Goal: Participate in discussion: Engage in conversation with other users on a specific topic

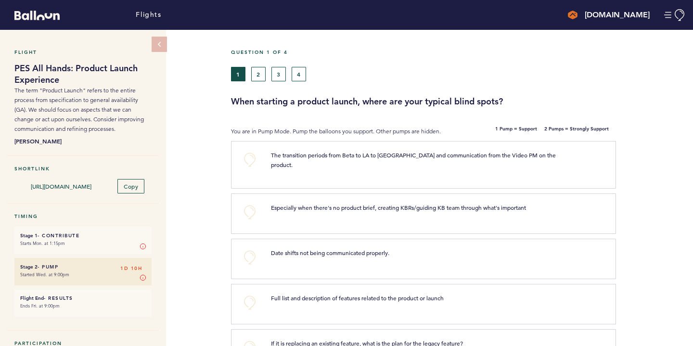
click at [250, 208] on button "+0" at bounding box center [249, 212] width 19 height 19
click at [248, 248] on button "+0" at bounding box center [249, 257] width 19 height 19
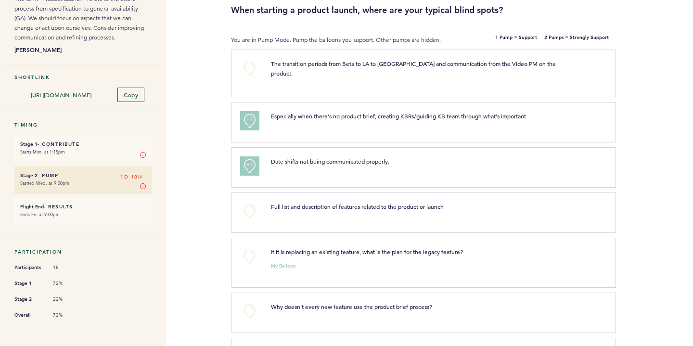
scroll to position [104, 0]
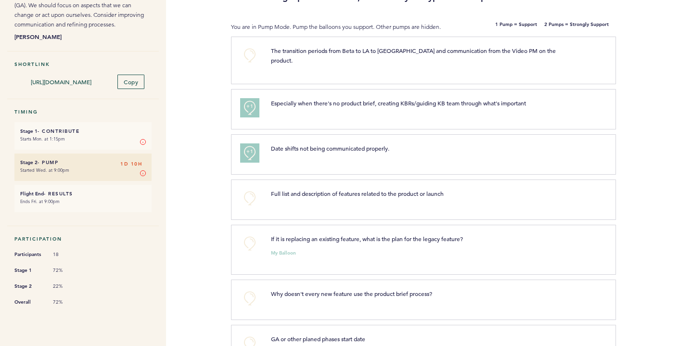
click at [257, 189] on button "+0" at bounding box center [249, 198] width 19 height 19
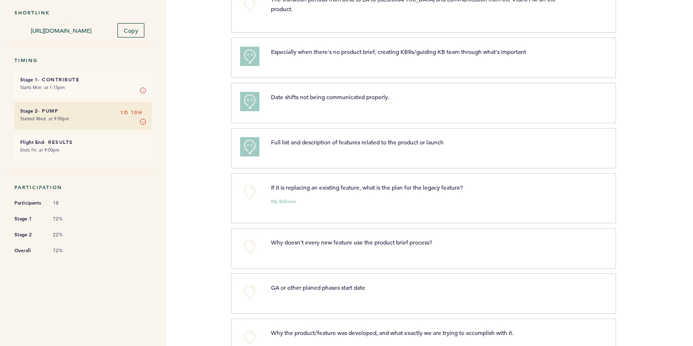
scroll to position [191, 0]
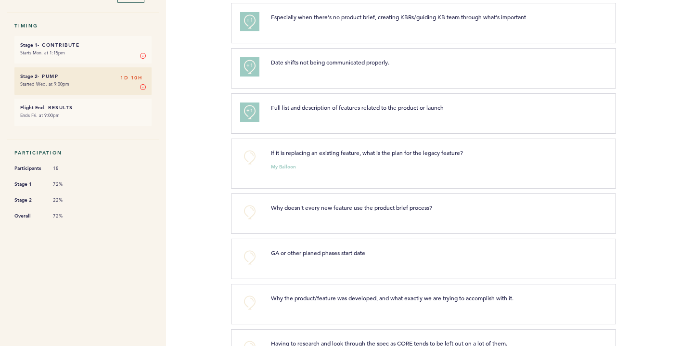
click at [249, 203] on button "+0" at bounding box center [249, 212] width 19 height 19
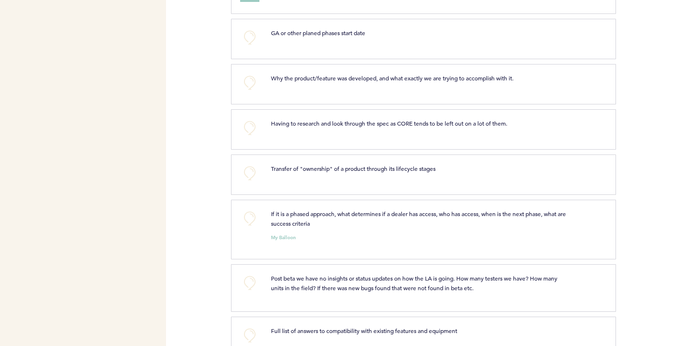
scroll to position [791, 0]
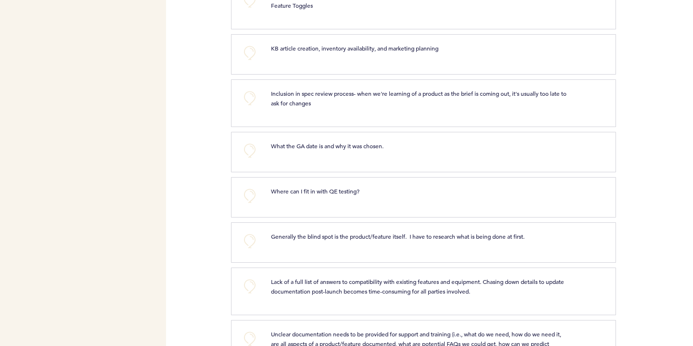
click at [255, 207] on div "+0 Where can I fit in with QE testing? clear submit" at bounding box center [423, 197] width 385 height 40
click at [250, 197] on button "+0" at bounding box center [249, 195] width 19 height 19
click at [265, 245] on div "Generally the blind spot is the product/feature itself. I have to research what…" at bounding box center [434, 241] width 340 height 19
click at [251, 236] on button "+0" at bounding box center [249, 241] width 19 height 19
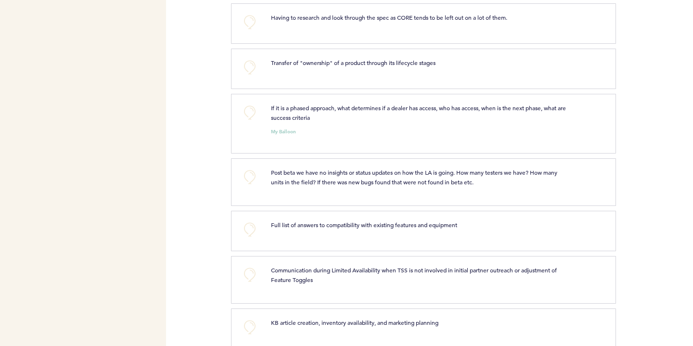
scroll to position [0, 0]
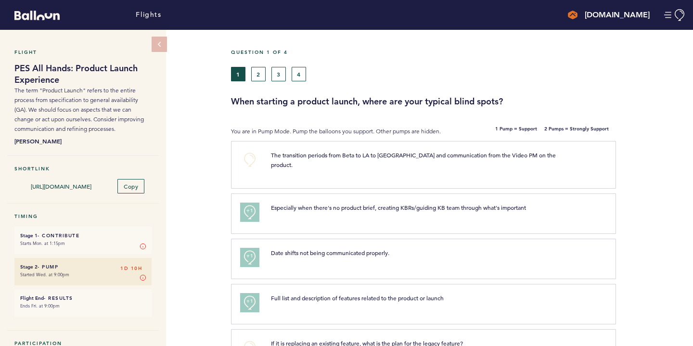
click at [264, 75] on button "2" at bounding box center [258, 74] width 14 height 14
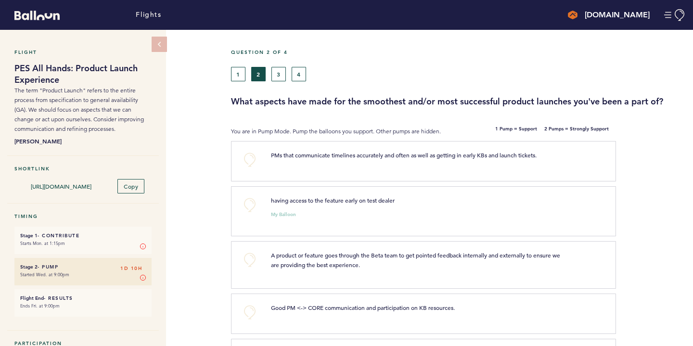
click at [292, 169] on div "PMs that communicate timelines accurately and often as well as getting in early…" at bounding box center [434, 159] width 340 height 19
click at [253, 304] on button "+0" at bounding box center [249, 312] width 19 height 19
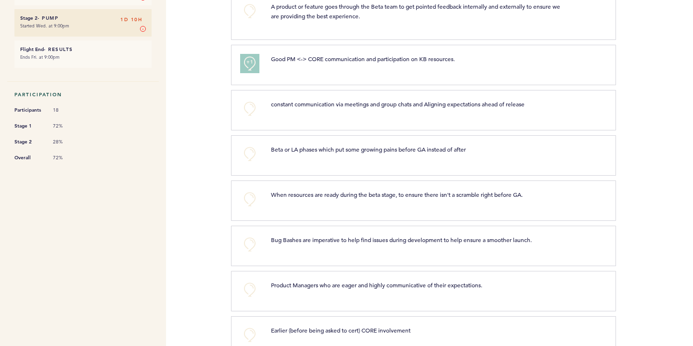
click at [258, 294] on button "+0" at bounding box center [249, 289] width 19 height 19
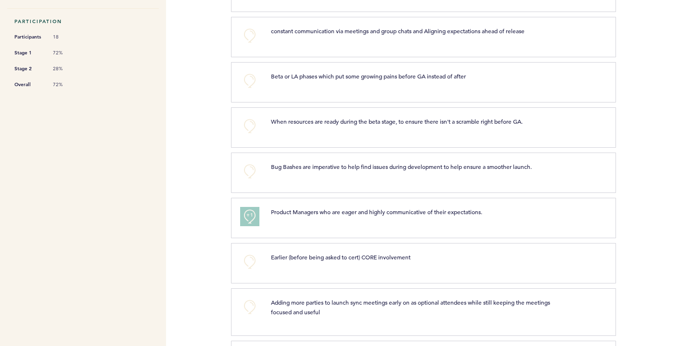
scroll to position [568, 0]
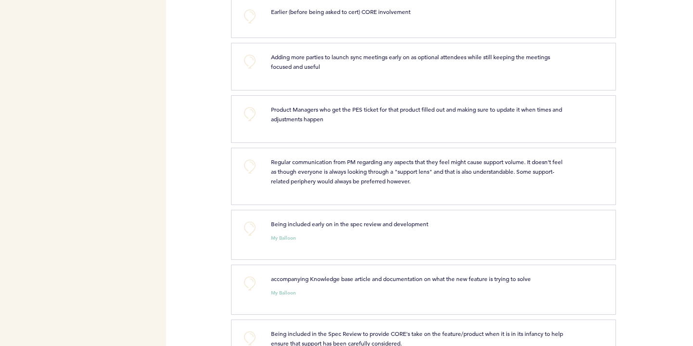
click at [255, 290] on button "+0" at bounding box center [249, 283] width 19 height 19
click at [255, 289] on button "+1" at bounding box center [249, 283] width 19 height 19
click at [255, 289] on button "+2" at bounding box center [249, 283] width 19 height 19
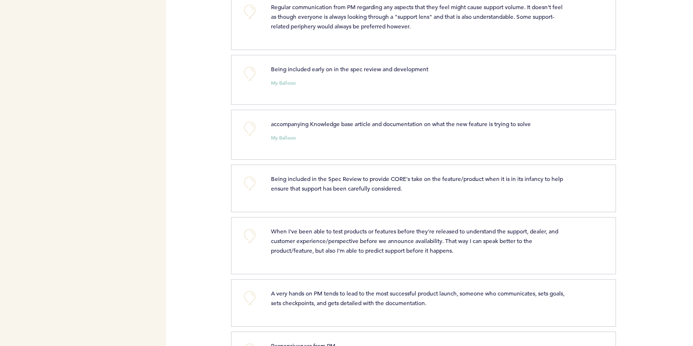
scroll to position [877, 0]
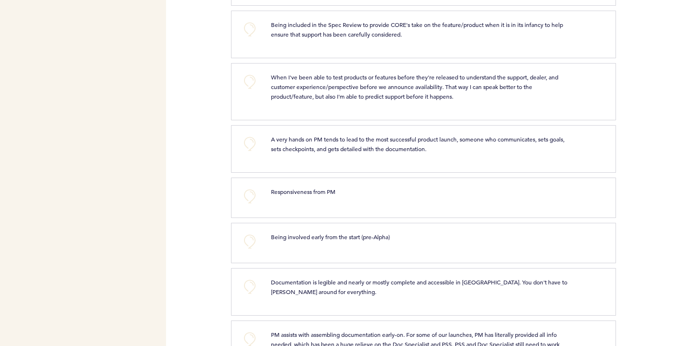
click at [248, 188] on button "+0" at bounding box center [249, 196] width 19 height 19
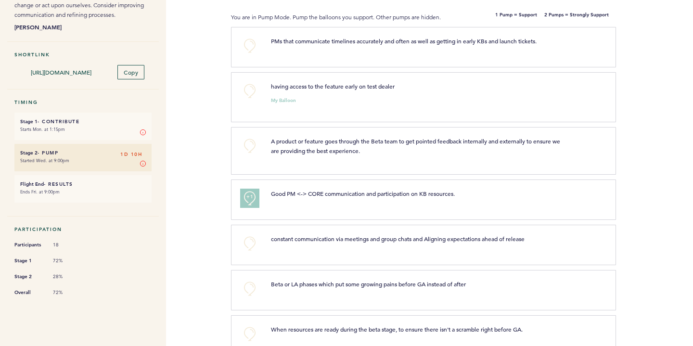
scroll to position [0, 0]
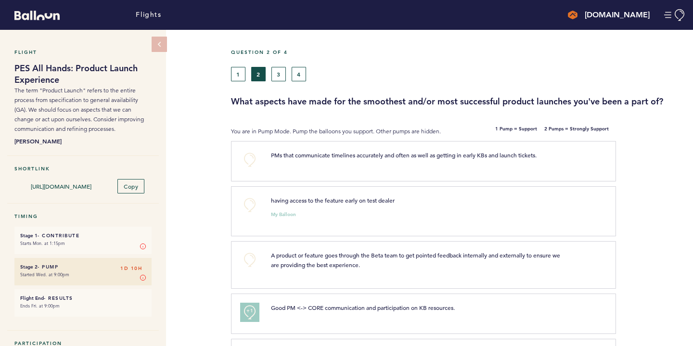
click at [275, 79] on button "3" at bounding box center [279, 74] width 14 height 14
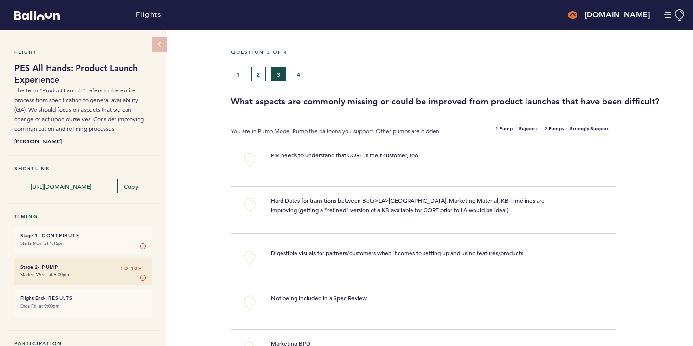
click at [254, 299] on button "+0" at bounding box center [249, 302] width 19 height 19
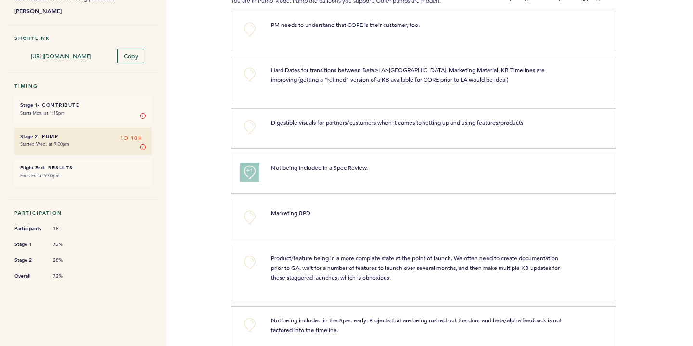
scroll to position [201, 0]
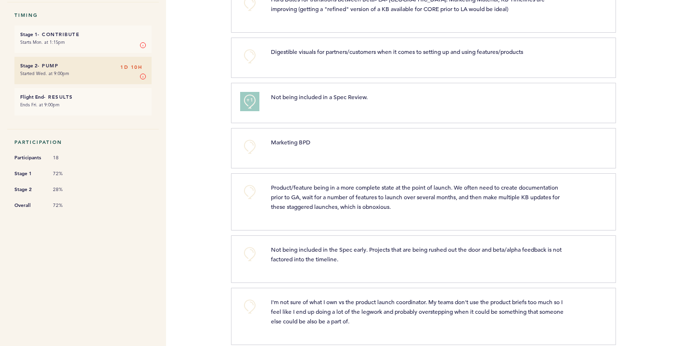
click at [256, 156] on button "+0" at bounding box center [249, 146] width 19 height 19
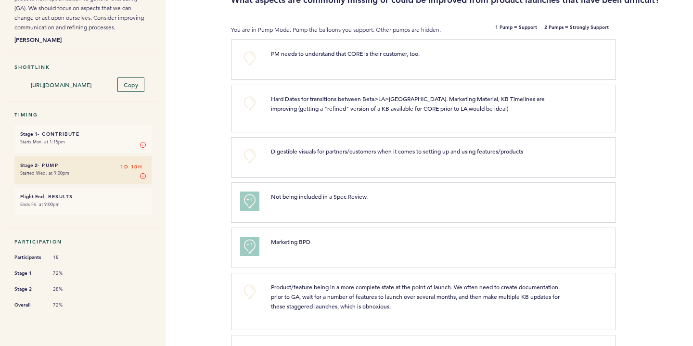
scroll to position [0, 0]
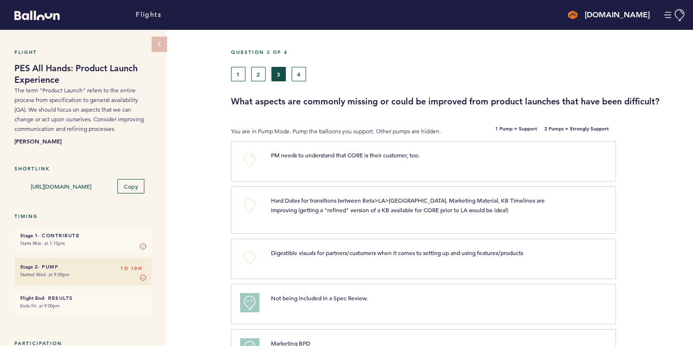
click at [297, 78] on button "4" at bounding box center [299, 74] width 14 height 14
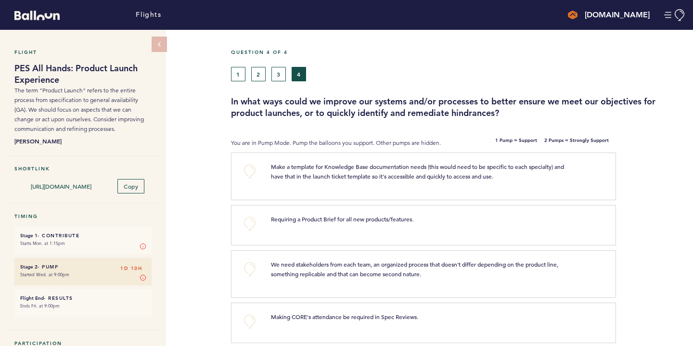
click at [254, 224] on button "+0" at bounding box center [249, 223] width 19 height 19
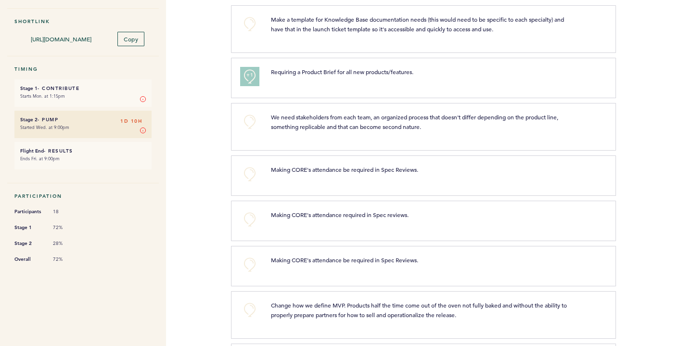
scroll to position [217, 0]
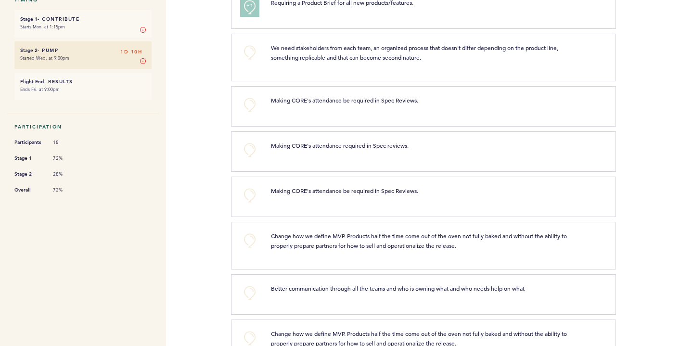
click at [255, 290] on button "+0" at bounding box center [249, 293] width 19 height 19
click at [248, 197] on button "+0" at bounding box center [249, 195] width 19 height 19
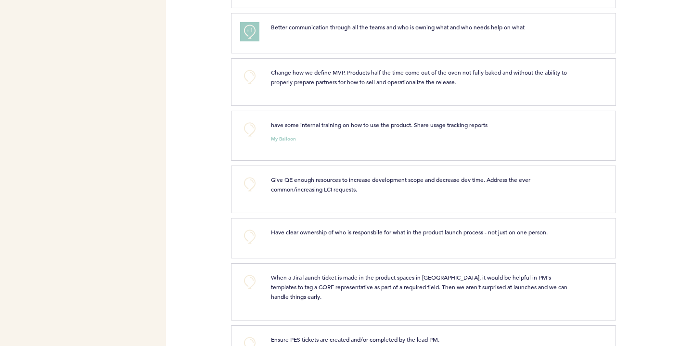
scroll to position [610, 0]
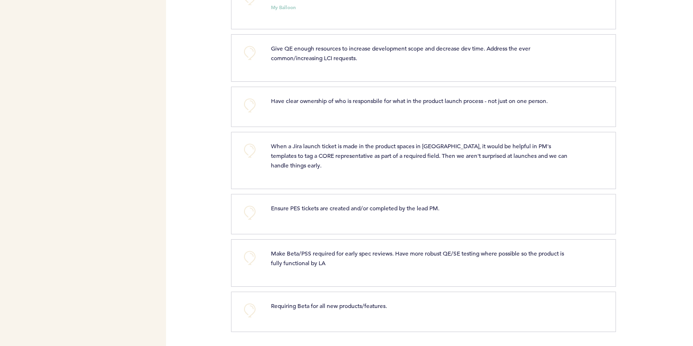
click at [259, 305] on button "+0" at bounding box center [249, 310] width 19 height 19
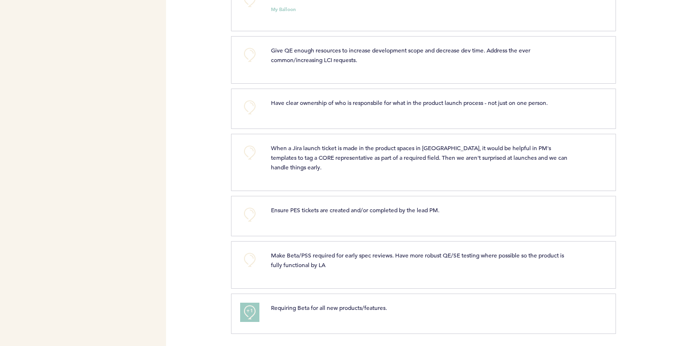
click at [257, 311] on button "+1" at bounding box center [249, 312] width 19 height 19
click at [257, 311] on button "+2" at bounding box center [249, 312] width 19 height 19
click at [250, 210] on button "+0" at bounding box center [249, 214] width 19 height 19
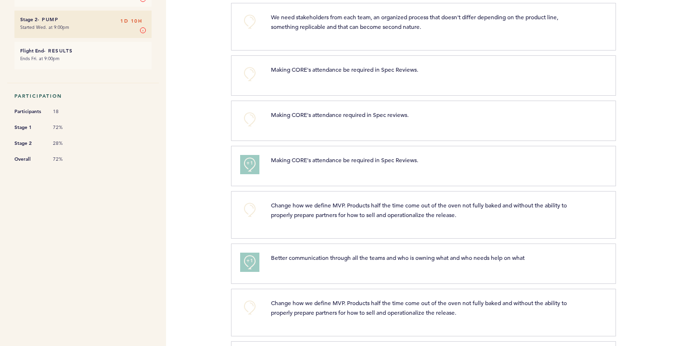
scroll to position [0, 0]
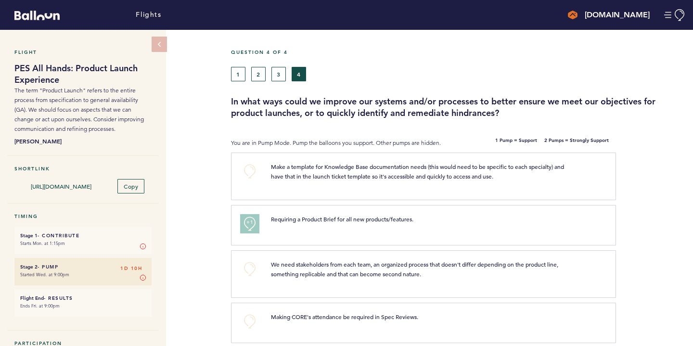
drag, startPoint x: 618, startPoint y: 15, endPoint x: 603, endPoint y: 22, distance: 16.4
click at [617, 15] on h4 "[DOMAIN_NAME]" at bounding box center [617, 15] width 65 height 12
drag, startPoint x: 45, startPoint y: 15, endPoint x: 39, endPoint y: 13, distance: 6.3
click at [44, 15] on icon "Balloon" at bounding box center [36, 16] width 45 height 10
click at [39, 12] on icon "Balloon" at bounding box center [36, 16] width 45 height 10
